Goal: Use online tool/utility: Utilize a website feature to perform a specific function

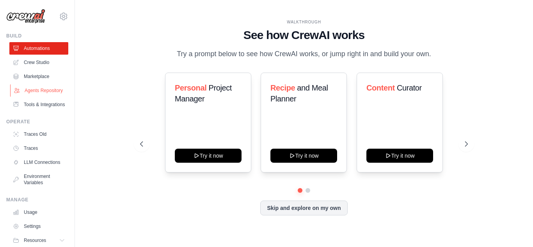
click at [39, 91] on link "Agents Repository" at bounding box center [39, 90] width 59 height 12
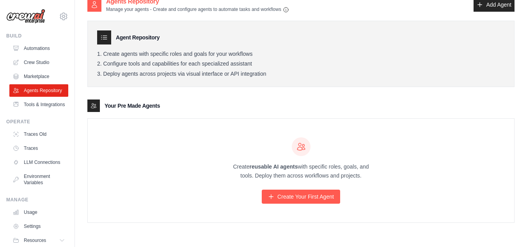
scroll to position [16, 0]
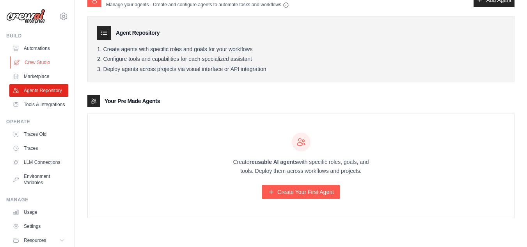
click at [36, 62] on link "Crew Studio" at bounding box center [39, 62] width 59 height 12
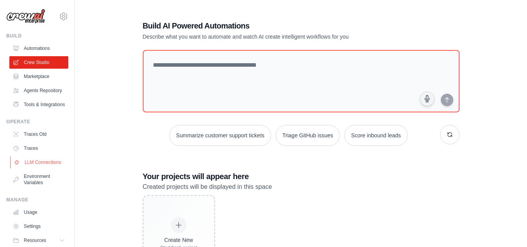
click at [38, 169] on link "LLM Connections" at bounding box center [39, 162] width 59 height 12
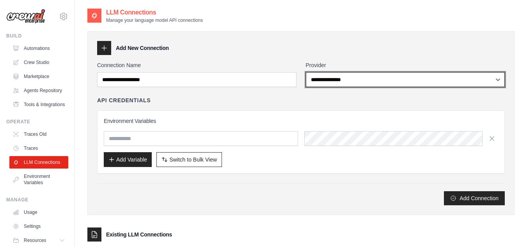
click at [371, 77] on select "**********" at bounding box center [405, 79] width 199 height 15
click at [306, 72] on select "**********" at bounding box center [405, 79] width 199 height 15
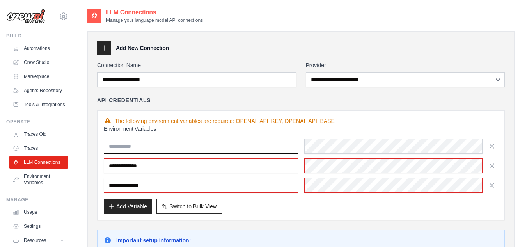
click at [214, 150] on input "text" at bounding box center [201, 146] width 194 height 15
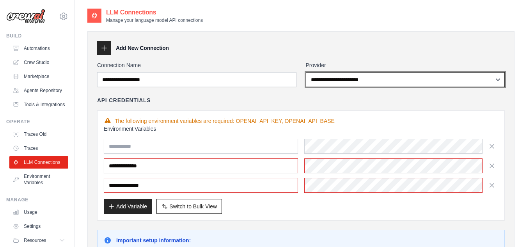
click at [393, 77] on select "**********" at bounding box center [405, 79] width 199 height 15
click at [306, 72] on select "**********" at bounding box center [405, 79] width 199 height 15
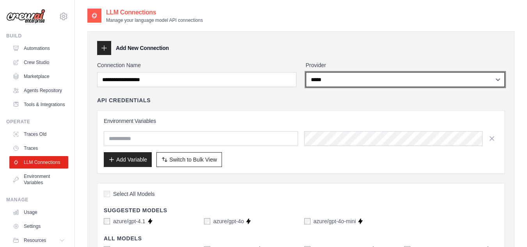
click at [385, 80] on select "**********" at bounding box center [405, 79] width 199 height 15
select select "*******"
click at [306, 72] on select "**********" at bounding box center [405, 79] width 199 height 15
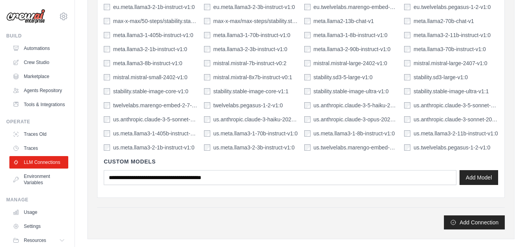
scroll to position [774, 0]
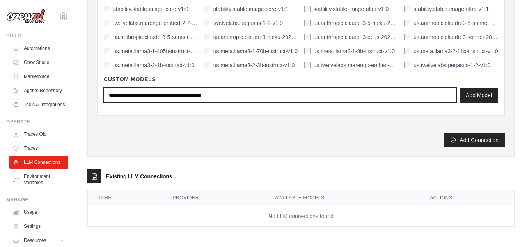
click at [257, 95] on input "text" at bounding box center [280, 95] width 353 height 15
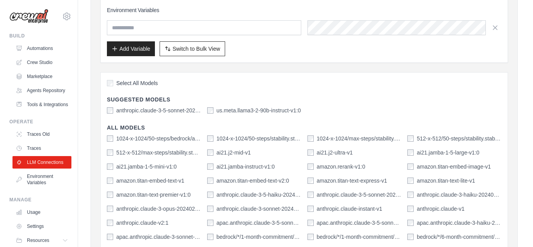
scroll to position [0, 0]
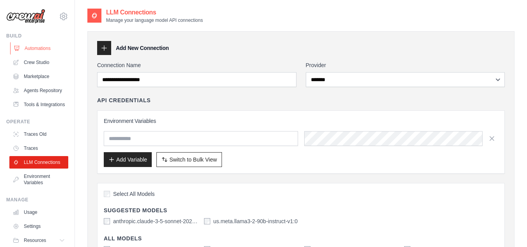
click at [36, 50] on link "Automations" at bounding box center [39, 48] width 59 height 12
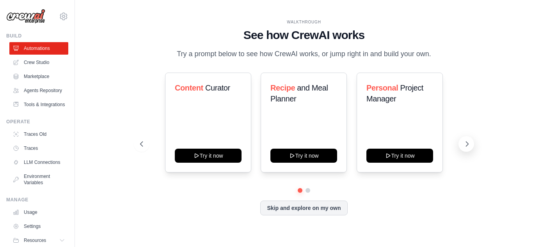
click at [474, 146] on button at bounding box center [467, 144] width 16 height 16
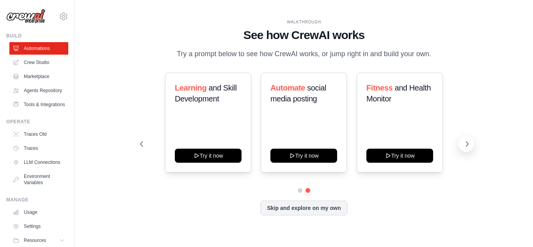
click at [474, 146] on button at bounding box center [467, 144] width 16 height 16
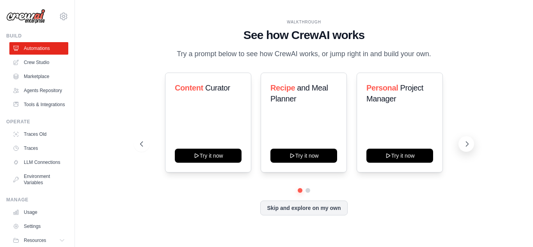
click at [474, 146] on button at bounding box center [467, 144] width 16 height 16
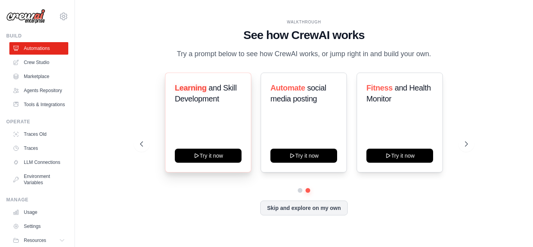
click at [199, 117] on div "Learning and Skill Development Try it now" at bounding box center [208, 123] width 86 height 100
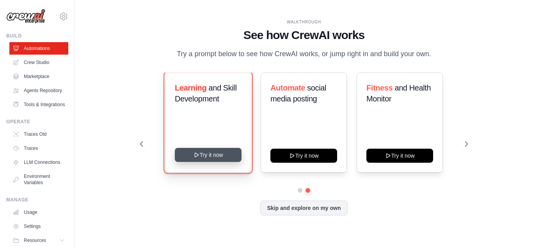
click at [214, 160] on button "Try it now" at bounding box center [208, 155] width 67 height 14
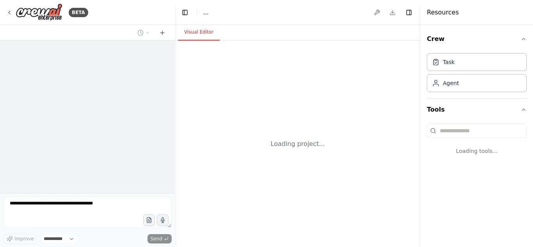
select select "****"
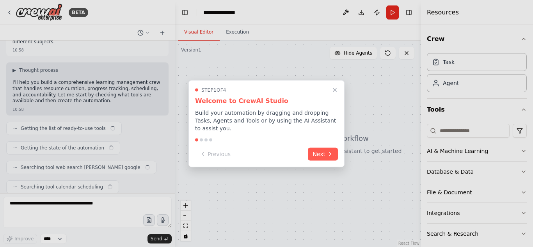
scroll to position [69, 0]
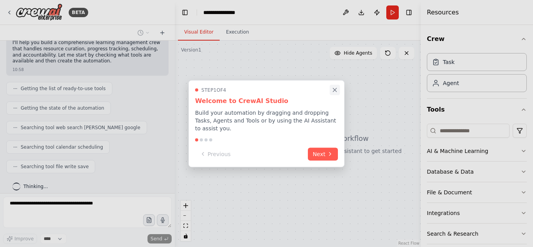
click at [335, 91] on icon "Close walkthrough" at bounding box center [334, 89] width 7 height 7
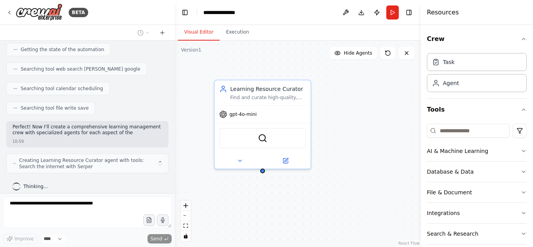
scroll to position [134, 0]
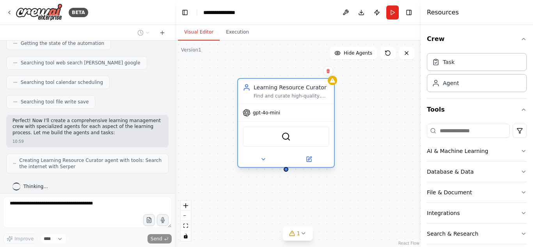
drag, startPoint x: 237, startPoint y: 88, endPoint x: 260, endPoint y: 91, distance: 23.5
click at [260, 91] on div "Learning Resource Curator" at bounding box center [292, 88] width 76 height 8
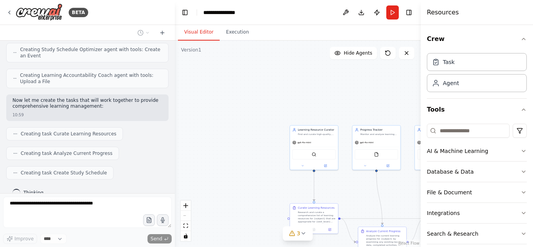
scroll to position [316, 0]
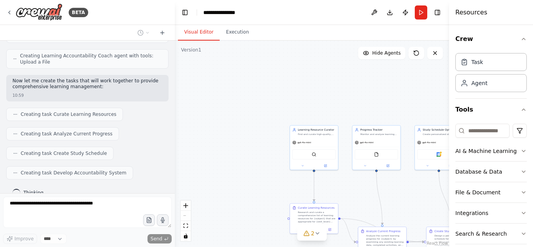
drag, startPoint x: 421, startPoint y: 94, endPoint x: 533, endPoint y: 94, distance: 111.6
click at [533, 94] on div "Resources Crew Task Agent Tools AI & Machine Learning Database & Data File & Do…" at bounding box center [491, 123] width 84 height 247
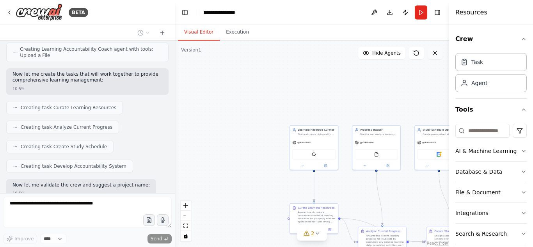
scroll to position [362, 0]
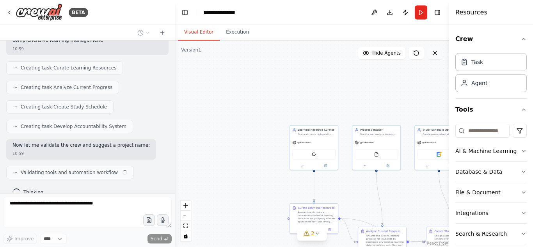
click at [438, 57] on button at bounding box center [435, 53] width 16 height 12
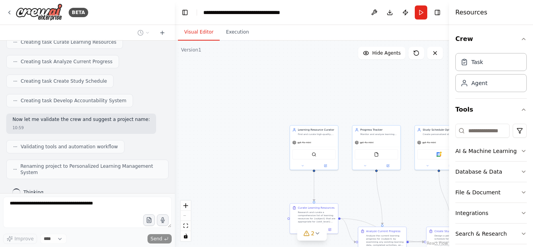
scroll to position [382, 0]
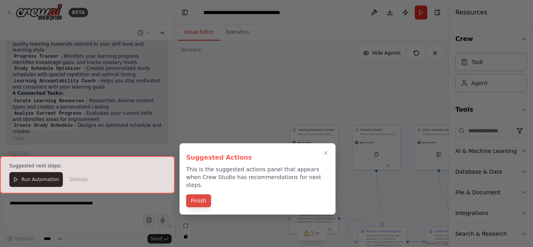
click at [202, 196] on button "Finish" at bounding box center [198, 200] width 25 height 13
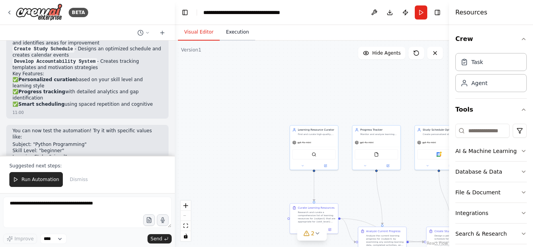
click at [232, 34] on button "Execution" at bounding box center [238, 32] width 36 height 16
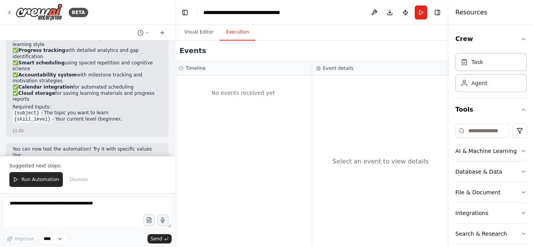
click at [212, 116] on div "No events received yet" at bounding box center [243, 161] width 137 height 171
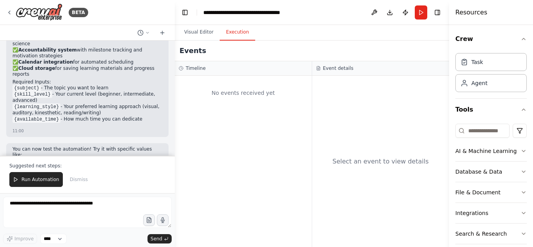
click at [263, 79] on div "No events received yet" at bounding box center [243, 161] width 137 height 171
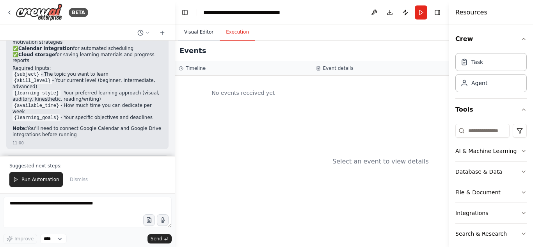
scroll to position [732, 0]
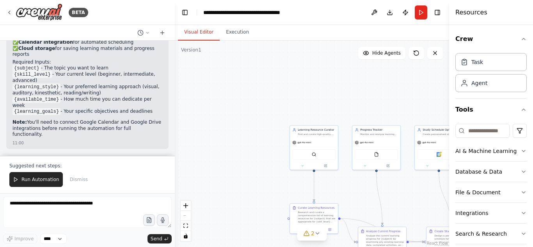
click at [196, 34] on button "Visual Editor" at bounding box center [199, 32] width 42 height 16
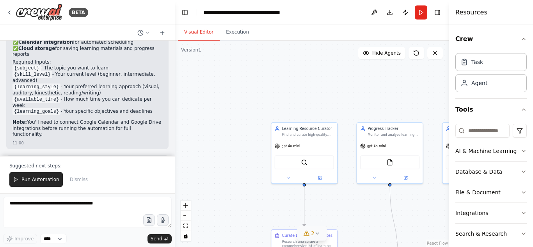
click at [306, 237] on div "2" at bounding box center [308, 234] width 11 height 8
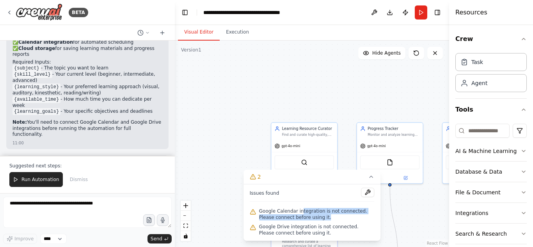
drag, startPoint x: 299, startPoint y: 211, endPoint x: 325, endPoint y: 219, distance: 27.0
click at [325, 219] on span "Google Calendar integration is not connected. Please connect before using it." at bounding box center [317, 214] width 116 height 12
click at [321, 220] on span "Google Calendar integration is not connected. Please connect before using it." at bounding box center [317, 214] width 116 height 12
click at [418, 227] on div ".deletable-edge-delete-btn { width: 20px; height: 20px; border: 0px solid #ffff…" at bounding box center [312, 144] width 274 height 207
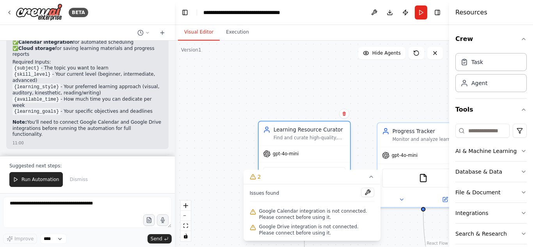
click at [298, 147] on div "gpt-4o-mini" at bounding box center [304, 154] width 91 height 16
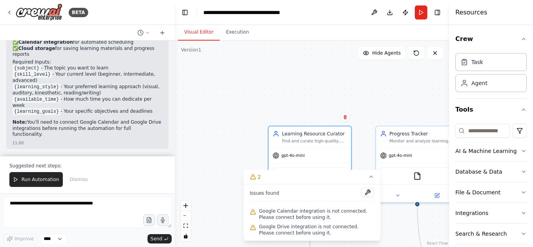
click at [228, 173] on div ".deletable-edge-delete-btn { width: 20px; height: 20px; border: 0px solid #ffff…" at bounding box center [312, 144] width 274 height 207
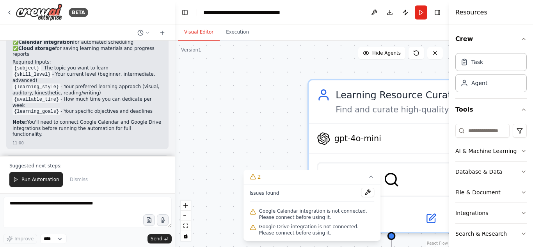
click at [228, 173] on div ".deletable-edge-delete-btn { width: 20px; height: 20px; border: 0px solid #ffff…" at bounding box center [312, 144] width 274 height 207
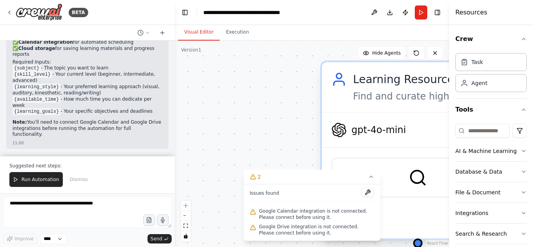
click at [329, 116] on div "gpt-4o-mini" at bounding box center [418, 130] width 192 height 34
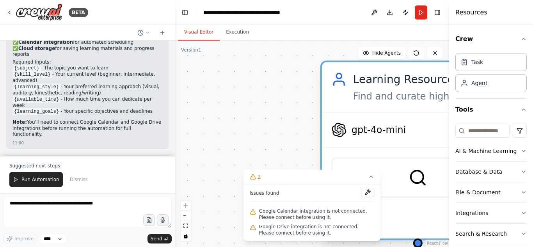
click at [329, 116] on div "gpt-4o-mini" at bounding box center [418, 130] width 192 height 34
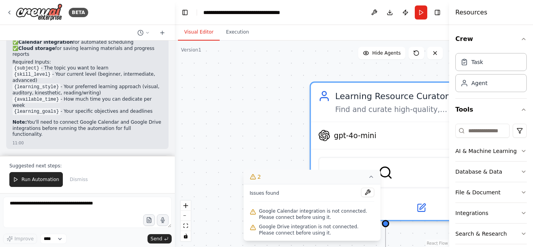
click at [372, 178] on icon at bounding box center [371, 177] width 6 height 6
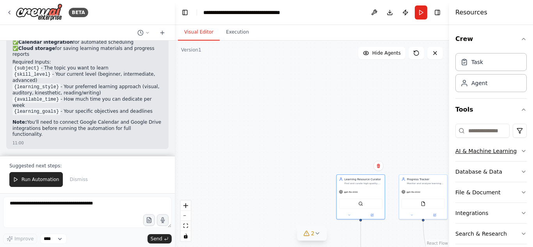
click at [521, 151] on icon "button" at bounding box center [524, 151] width 6 height 6
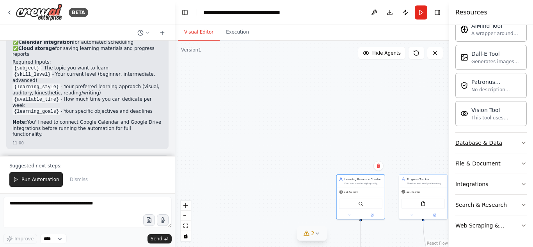
scroll to position [0, 0]
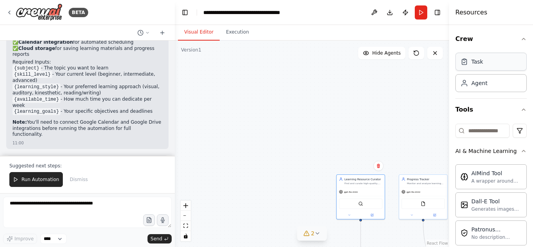
click at [483, 58] on div "Task" at bounding box center [491, 62] width 71 height 18
click at [475, 64] on div "Task" at bounding box center [478, 62] width 12 height 8
click at [500, 82] on div "Agent" at bounding box center [491, 83] width 71 height 18
click at [482, 129] on input at bounding box center [483, 131] width 54 height 14
click at [421, 10] on button "Run" at bounding box center [421, 12] width 12 height 14
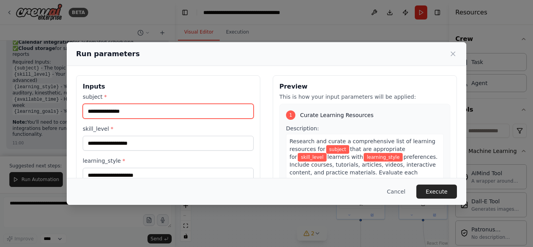
click at [177, 107] on input "subject *" at bounding box center [168, 111] width 171 height 15
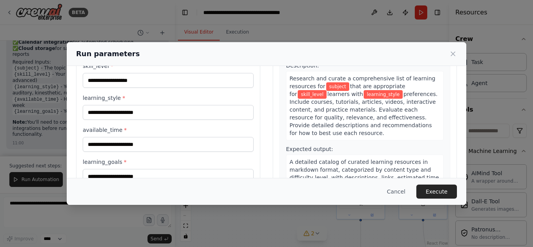
scroll to position [62, 0]
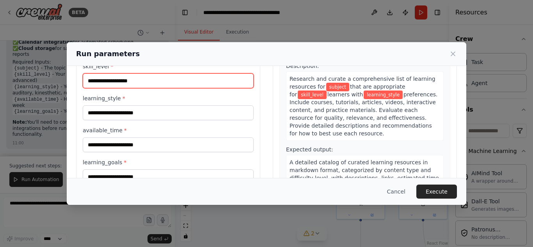
click at [140, 81] on input "skill_level *" at bounding box center [168, 80] width 171 height 15
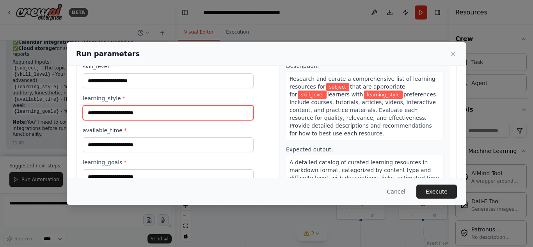
click at [147, 114] on input "learning_style *" at bounding box center [168, 112] width 171 height 15
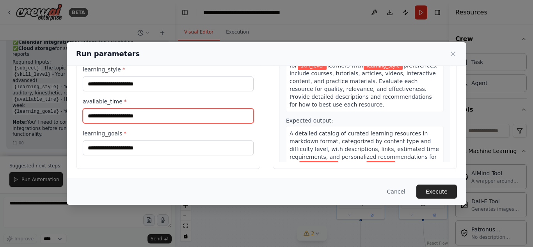
click at [139, 114] on input "available_time *" at bounding box center [168, 116] width 171 height 15
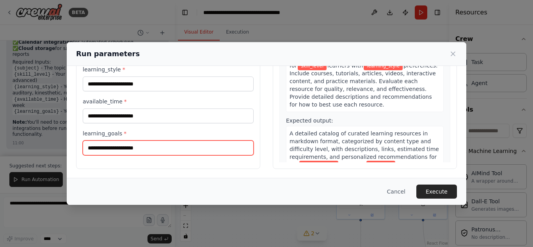
click at [149, 141] on input "learning_goals *" at bounding box center [168, 148] width 171 height 15
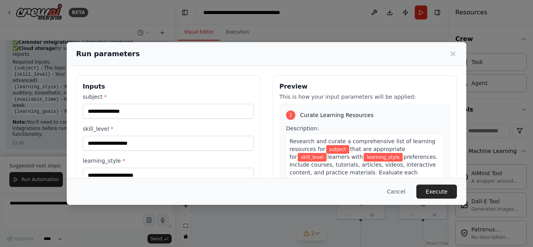
scroll to position [0, 0]
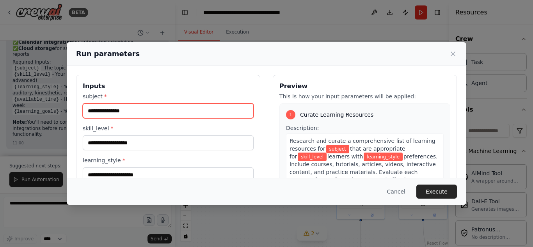
click at [135, 111] on input "subject *" at bounding box center [168, 110] width 171 height 15
type input "**"
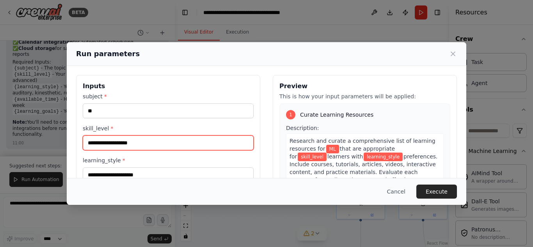
click at [108, 143] on input "skill_level *" at bounding box center [168, 142] width 171 height 15
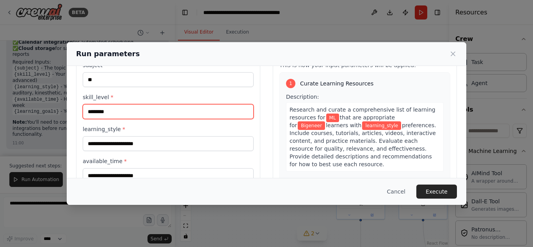
type input "********"
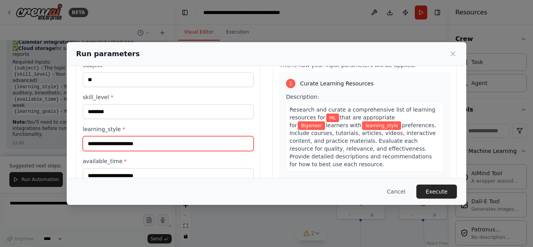
click at [139, 145] on input "learning_style *" at bounding box center [168, 143] width 171 height 15
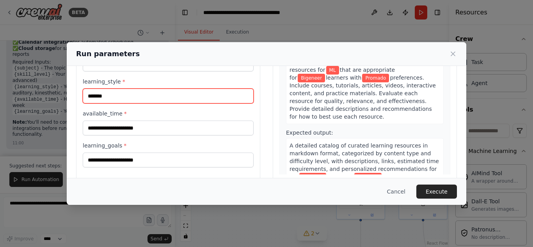
type input "*******"
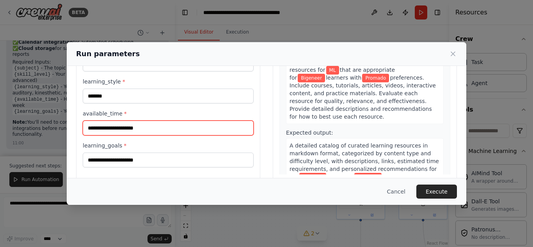
click at [138, 132] on input "available_time *" at bounding box center [168, 128] width 171 height 15
type input "*****"
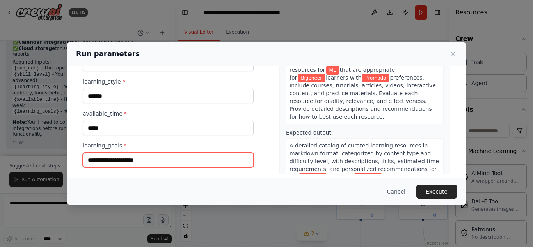
click at [138, 165] on input "learning_goals *" at bounding box center [168, 160] width 171 height 15
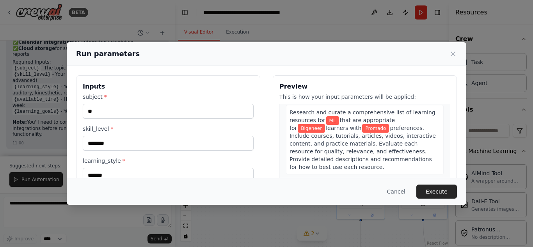
scroll to position [36, 0]
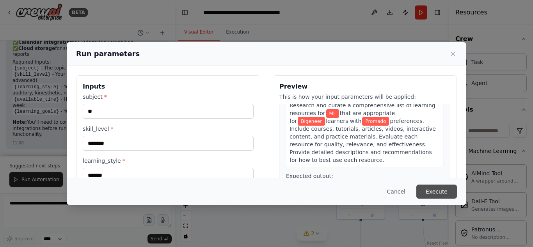
type input "**********"
click at [435, 187] on button "Execute" at bounding box center [437, 192] width 41 height 14
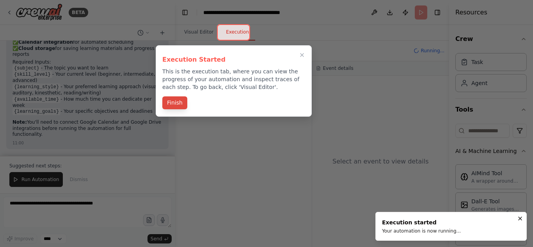
click at [173, 102] on button "Finish" at bounding box center [174, 102] width 25 height 13
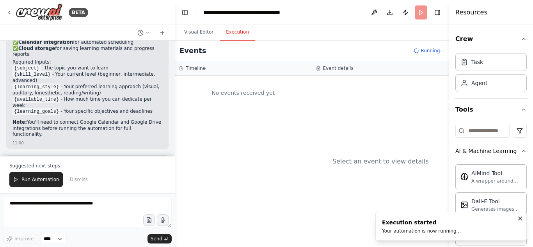
click at [227, 100] on div "No events received yet" at bounding box center [243, 93] width 129 height 27
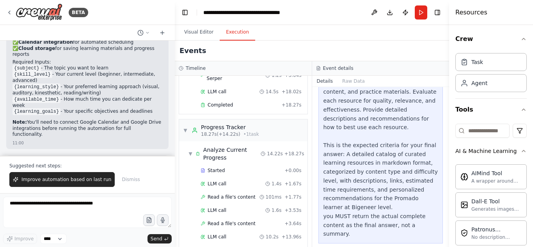
scroll to position [0, 0]
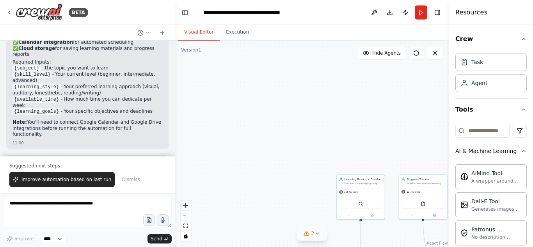
click at [190, 34] on button "Visual Editor" at bounding box center [199, 32] width 42 height 16
click at [317, 232] on icon at bounding box center [318, 233] width 6 height 6
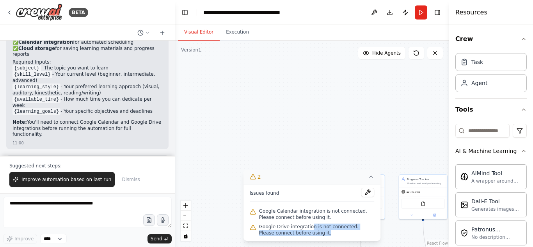
drag, startPoint x: 308, startPoint y: 226, endPoint x: 320, endPoint y: 236, distance: 15.9
click at [320, 236] on div "Google Drive integration is not connected. Please connect before using it." at bounding box center [312, 230] width 125 height 16
click at [313, 115] on div ".deletable-edge-delete-btn { width: 20px; height: 20px; border: 0px solid #ffff…" at bounding box center [312, 144] width 274 height 207
click at [416, 50] on button at bounding box center [417, 53] width 16 height 12
click at [370, 178] on icon at bounding box center [371, 177] width 6 height 6
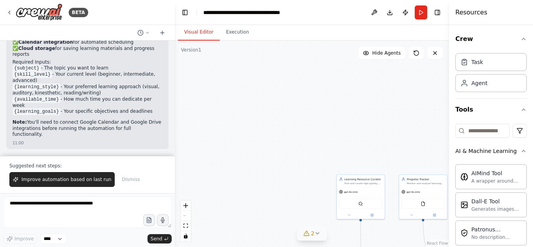
click at [439, 243] on link "React Flow" at bounding box center [437, 243] width 21 height 4
click at [385, 8] on button "Download" at bounding box center [390, 12] width 12 height 14
